Goal: Task Accomplishment & Management: Complete application form

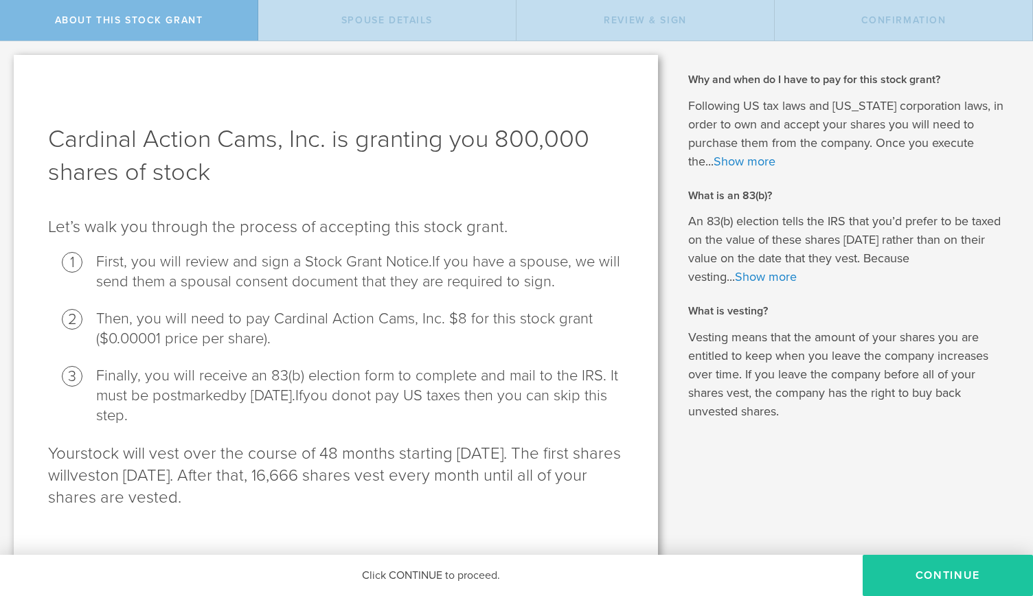
click at [912, 575] on button "CONTINUE" at bounding box center [947, 575] width 170 height 41
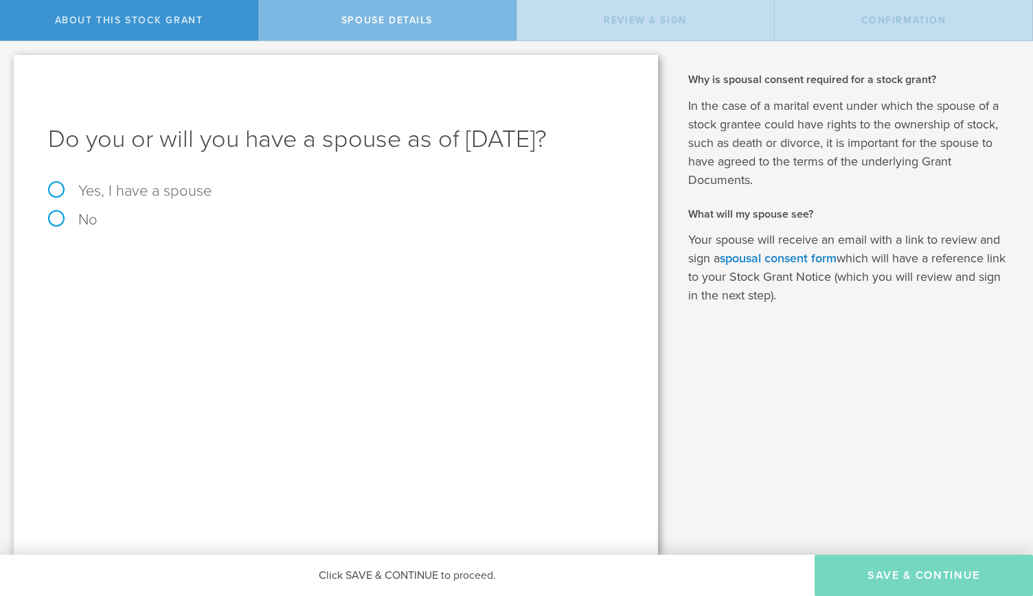
click at [58, 227] on label "No" at bounding box center [335, 219] width 575 height 15
click at [9, 63] on input "No" at bounding box center [4, 52] width 9 height 22
radio input "true"
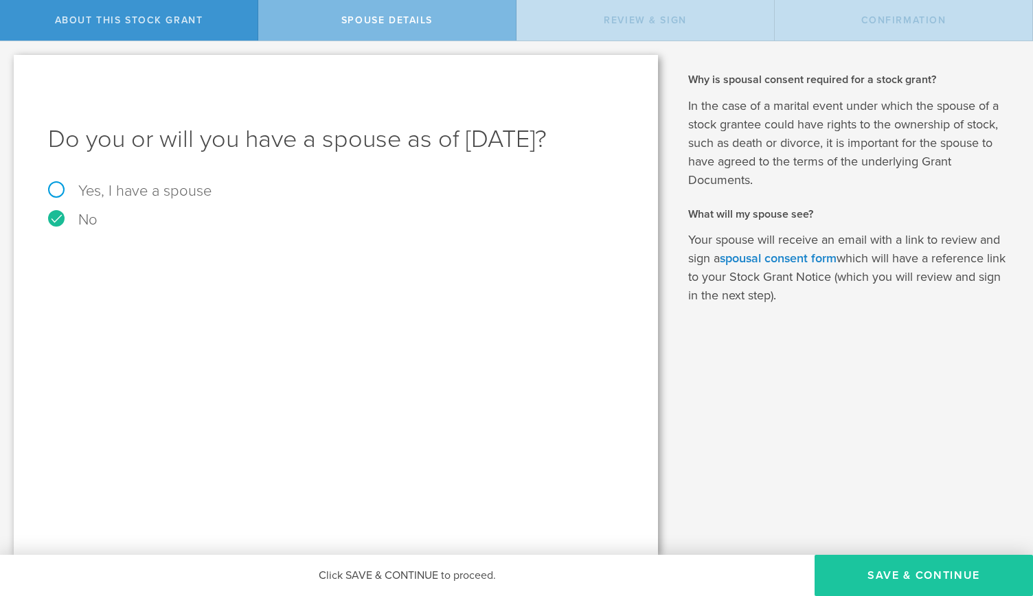
click at [906, 578] on button "Save & Continue" at bounding box center [923, 575] width 218 height 41
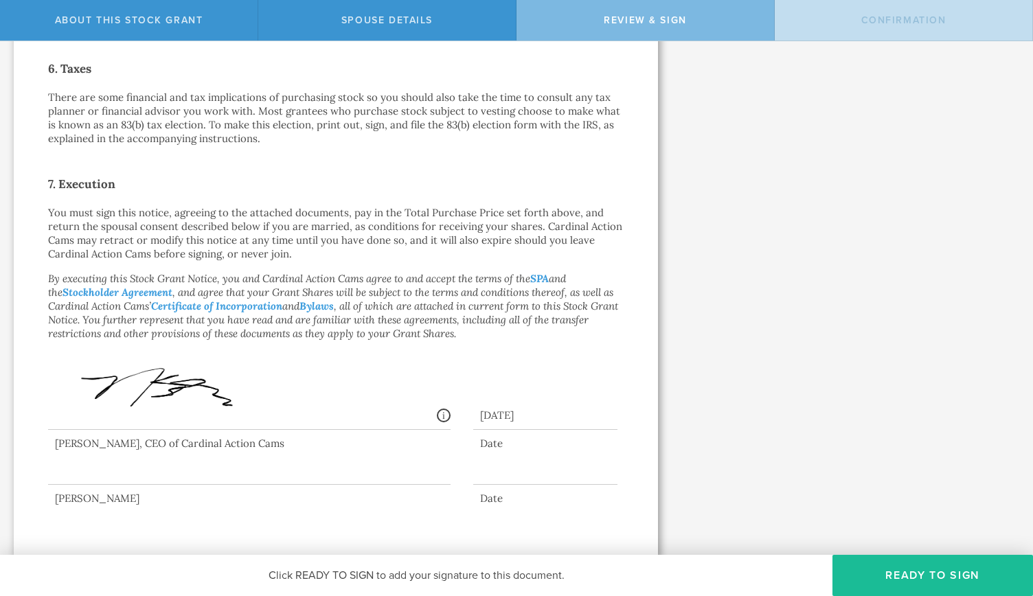
scroll to position [951, 0]
click at [209, 477] on div at bounding box center [249, 456] width 402 height 55
click at [921, 561] on button "Ready to Sign" at bounding box center [932, 575] width 200 height 41
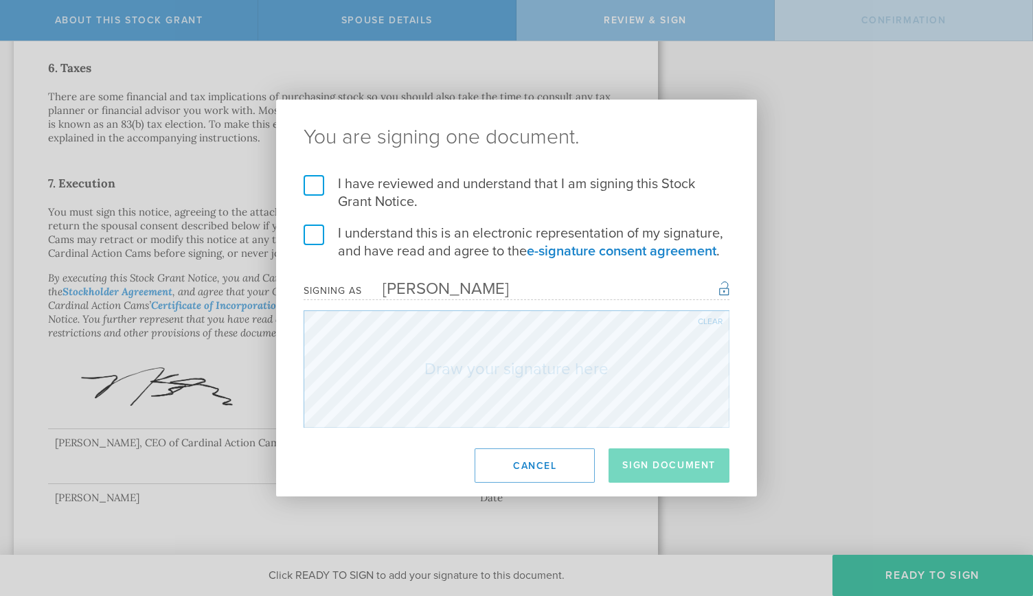
click at [318, 183] on label "I have reviewed and understand that I am signing this Stock Grant Notice." at bounding box center [516, 193] width 426 height 36
click at [0, 0] on input "I have reviewed and understand that I am signing this Stock Grant Notice." at bounding box center [0, 0] width 0 height 0
click at [314, 245] on label "I understand this is an electronic representation of my signature, and have rea…" at bounding box center [516, 242] width 426 height 36
click at [0, 0] on input "I understand this is an electronic representation of my signature, and have rea…" at bounding box center [0, 0] width 0 height 0
click at [640, 464] on button "Sign Document" at bounding box center [668, 465] width 121 height 34
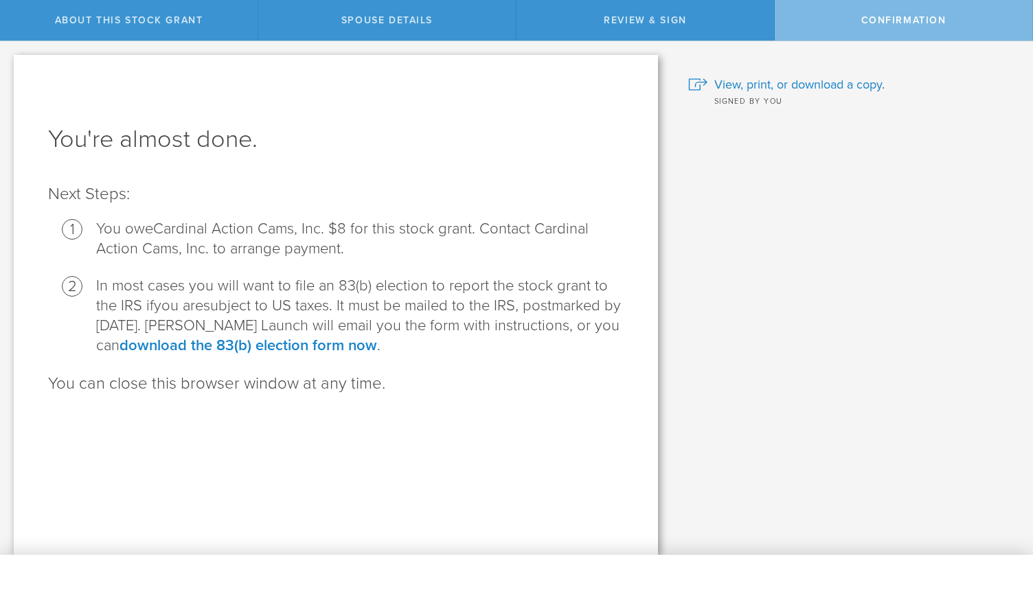
scroll to position [0, 0]
click at [781, 84] on span "View, print, or download a copy." at bounding box center [799, 85] width 170 height 18
click at [222, 346] on link "download the 83(b) election form now" at bounding box center [247, 345] width 257 height 18
